Goal: Task Accomplishment & Management: Complete application form

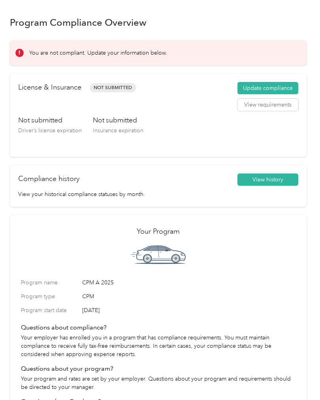
click at [276, 180] on button "View history" at bounding box center [268, 179] width 61 height 13
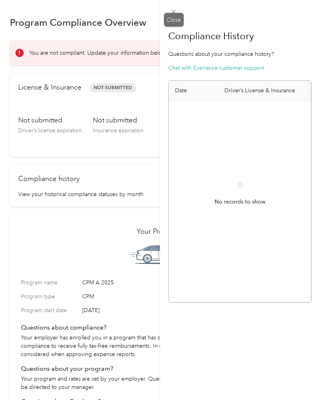
click at [174, 13] on icon at bounding box center [173, 11] width 7 height 7
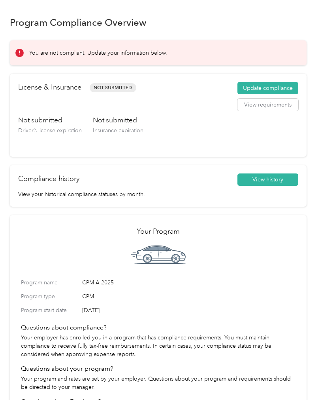
click at [283, 86] on button "Update compliance" at bounding box center [268, 88] width 61 height 13
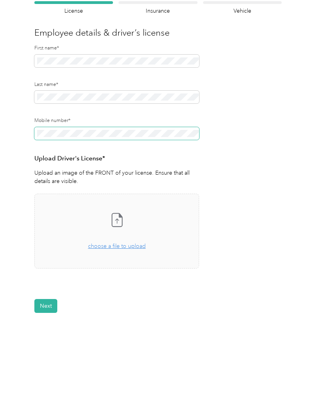
scroll to position [59, 0]
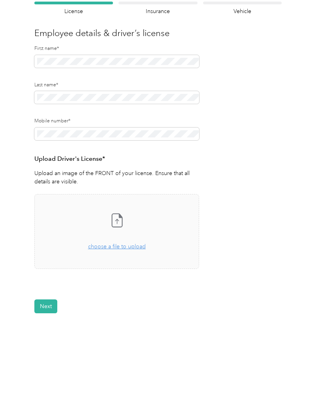
click at [120, 219] on icon at bounding box center [117, 220] width 16 height 16
click at [181, 290] on button "View" at bounding box center [178, 292] width 12 height 6
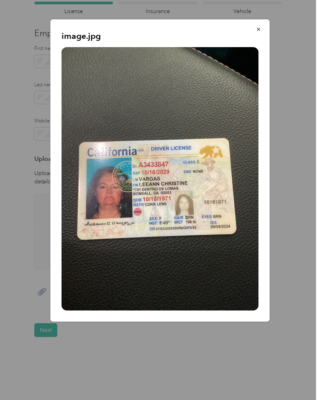
click at [260, 28] on icon "button" at bounding box center [258, 29] width 3 height 3
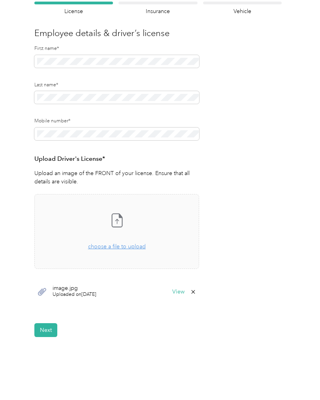
click at [51, 324] on button "Next" at bounding box center [45, 330] width 23 height 14
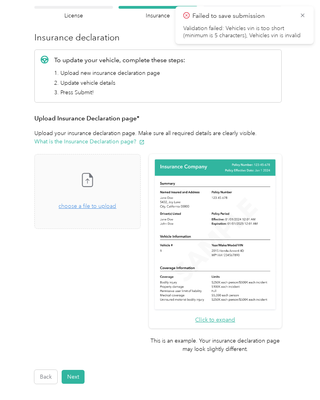
scroll to position [54, 0]
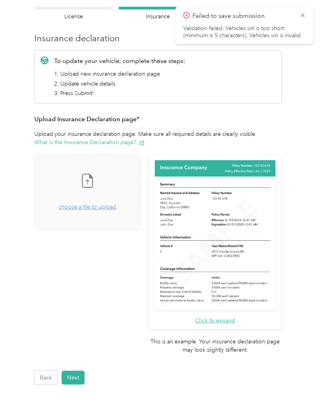
click at [95, 180] on icon at bounding box center [88, 180] width 16 height 16
click at [76, 370] on button "Next" at bounding box center [73, 377] width 23 height 14
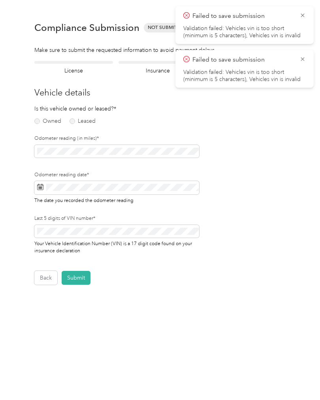
click at [41, 122] on label "Owned" at bounding box center [47, 121] width 27 height 6
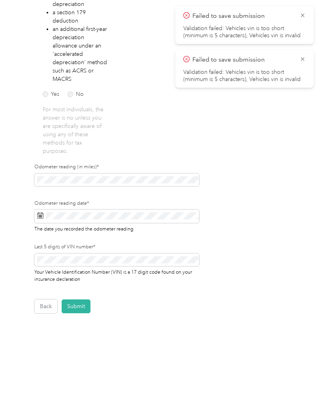
scroll to position [184, 0]
click at [52, 303] on button "Back" at bounding box center [45, 306] width 23 height 14
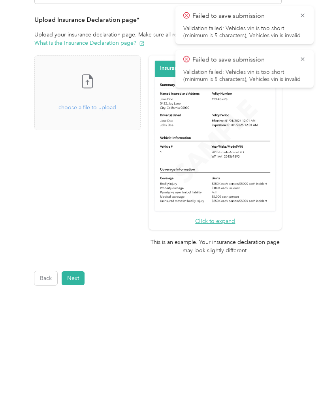
scroll to position [102, 0]
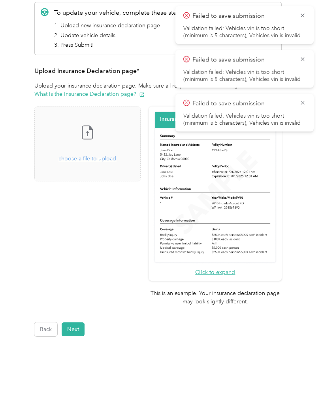
click at [78, 322] on button "Next" at bounding box center [73, 329] width 23 height 14
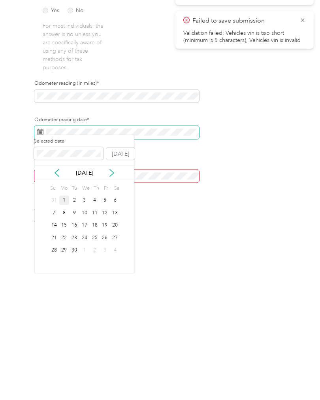
scroll to position [131, 0]
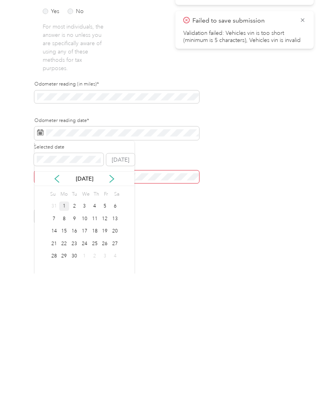
click at [62, 328] on div "1" at bounding box center [64, 333] width 10 height 10
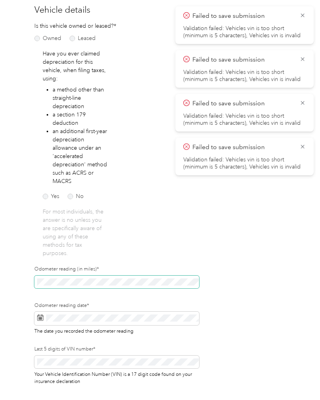
scroll to position [83, 0]
click at [71, 198] on label "No" at bounding box center [76, 196] width 16 height 6
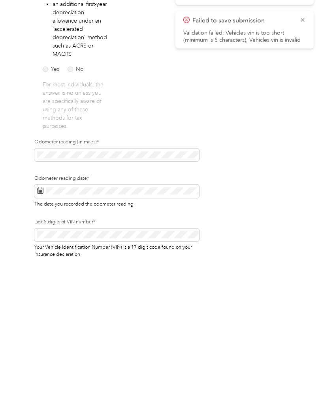
click at [77, 399] on button "Submit" at bounding box center [76, 408] width 29 height 14
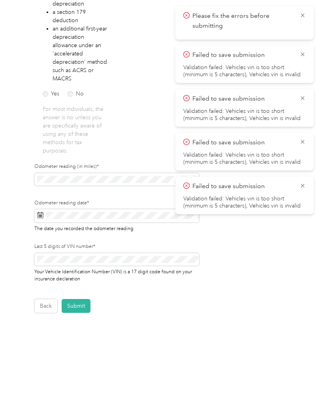
scroll to position [184, 0]
click at [79, 299] on button "Submit" at bounding box center [76, 306] width 29 height 14
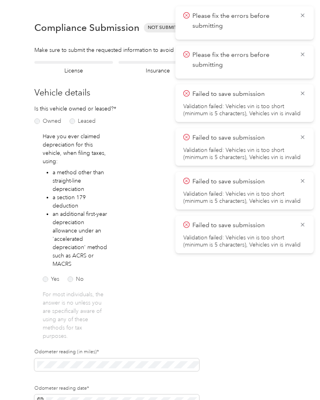
scroll to position [0, 0]
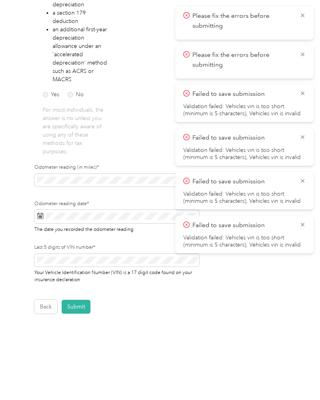
click at [51, 299] on button "Back" at bounding box center [45, 306] width 23 height 14
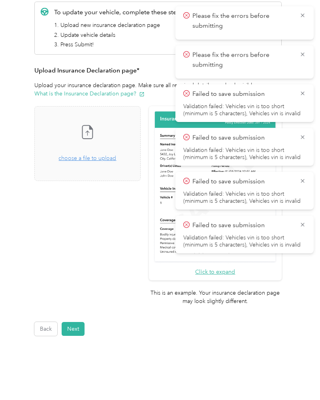
scroll to position [102, 0]
click at [42, 322] on button "Back" at bounding box center [45, 329] width 23 height 14
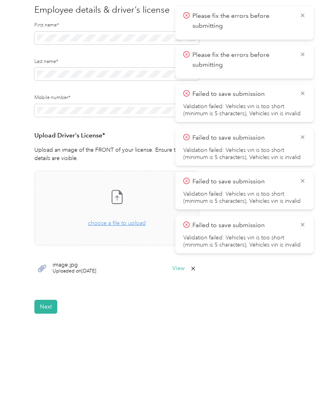
click at [310, 219] on div "Failed to save submission Validation failed: Vehicles vin is too short (minimum…" at bounding box center [245, 235] width 138 height 38
click at [305, 222] on icon at bounding box center [303, 224] width 6 height 7
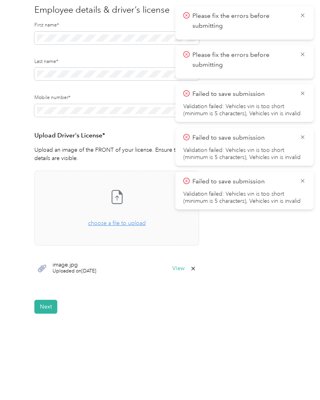
click at [304, 181] on icon at bounding box center [303, 180] width 6 height 7
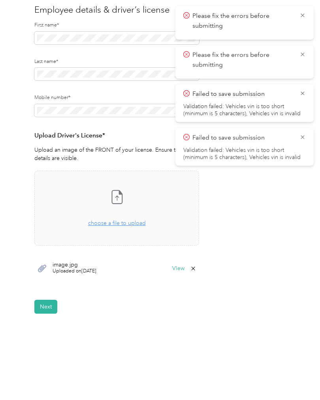
click at [306, 134] on icon at bounding box center [303, 136] width 6 height 7
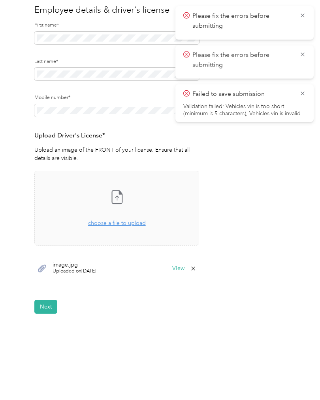
click at [305, 90] on icon at bounding box center [303, 93] width 6 height 7
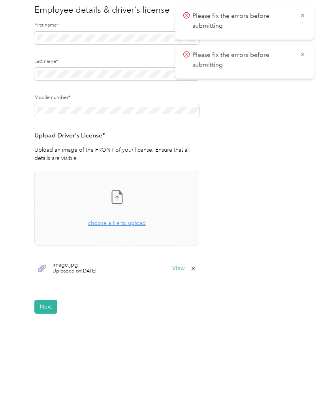
scroll to position [66, 0]
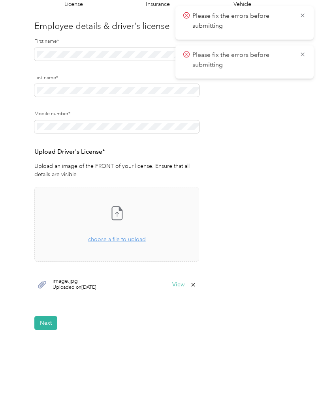
click at [305, 57] on icon at bounding box center [303, 54] width 6 height 7
click at [305, 16] on icon at bounding box center [303, 15] width 6 height 7
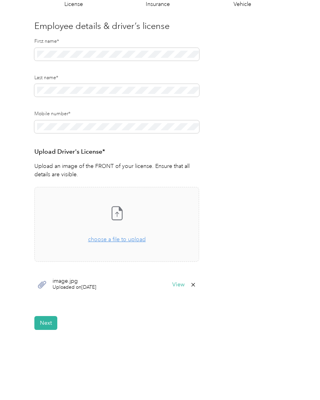
click at [54, 318] on button "Next" at bounding box center [45, 323] width 23 height 14
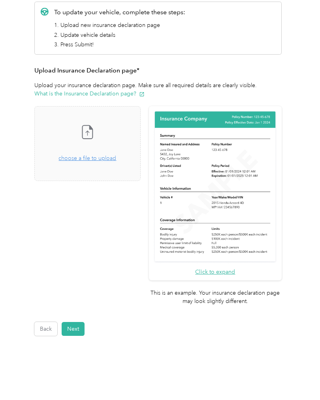
scroll to position [102, 0]
click at [71, 322] on button "Next" at bounding box center [73, 329] width 23 height 14
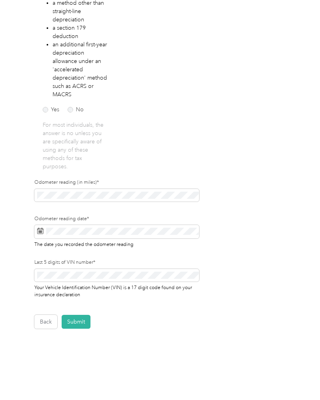
scroll to position [170, 0]
click at [46, 325] on button "Back" at bounding box center [45, 321] width 23 height 14
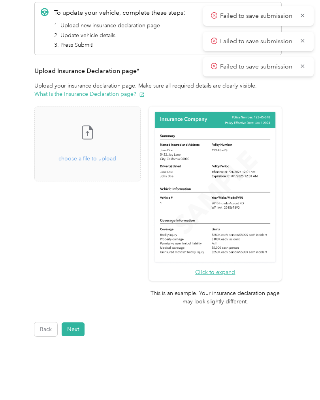
click at [302, 66] on icon at bounding box center [303, 66] width 6 height 7
click at [306, 39] on icon at bounding box center [303, 40] width 6 height 7
click at [304, 18] on icon at bounding box center [303, 15] width 6 height 7
